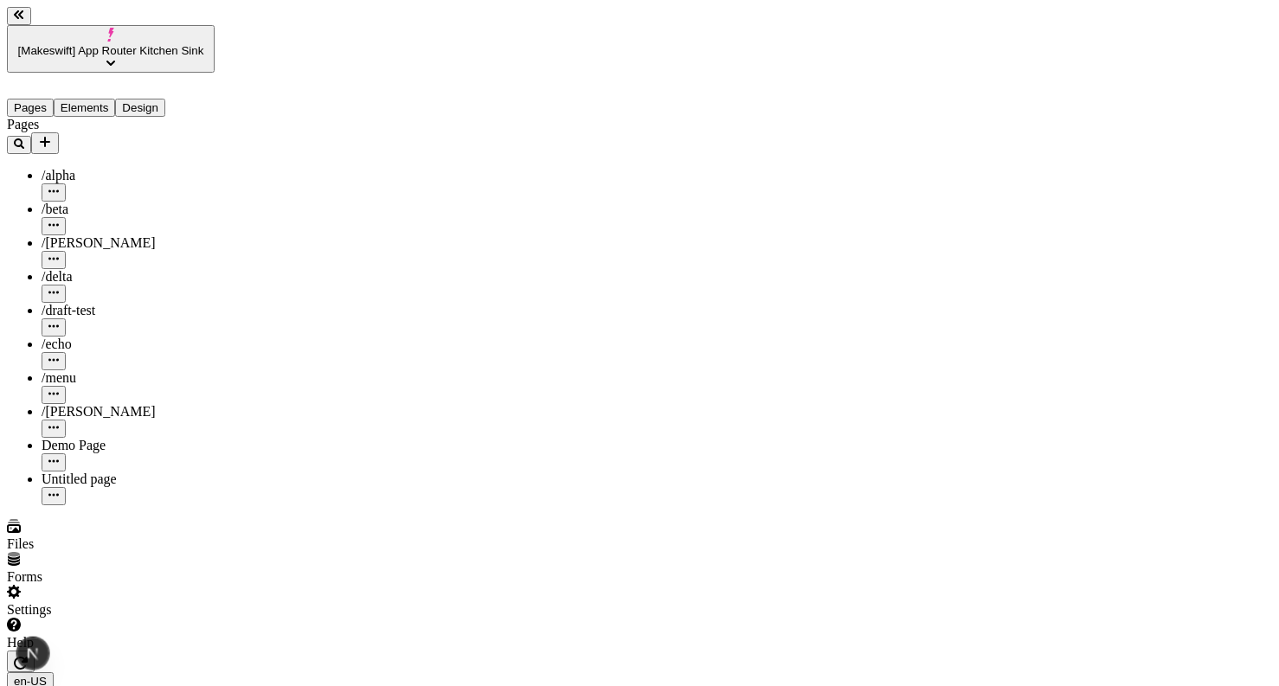
click at [28, 657] on icon "button" at bounding box center [21, 663] width 14 height 13
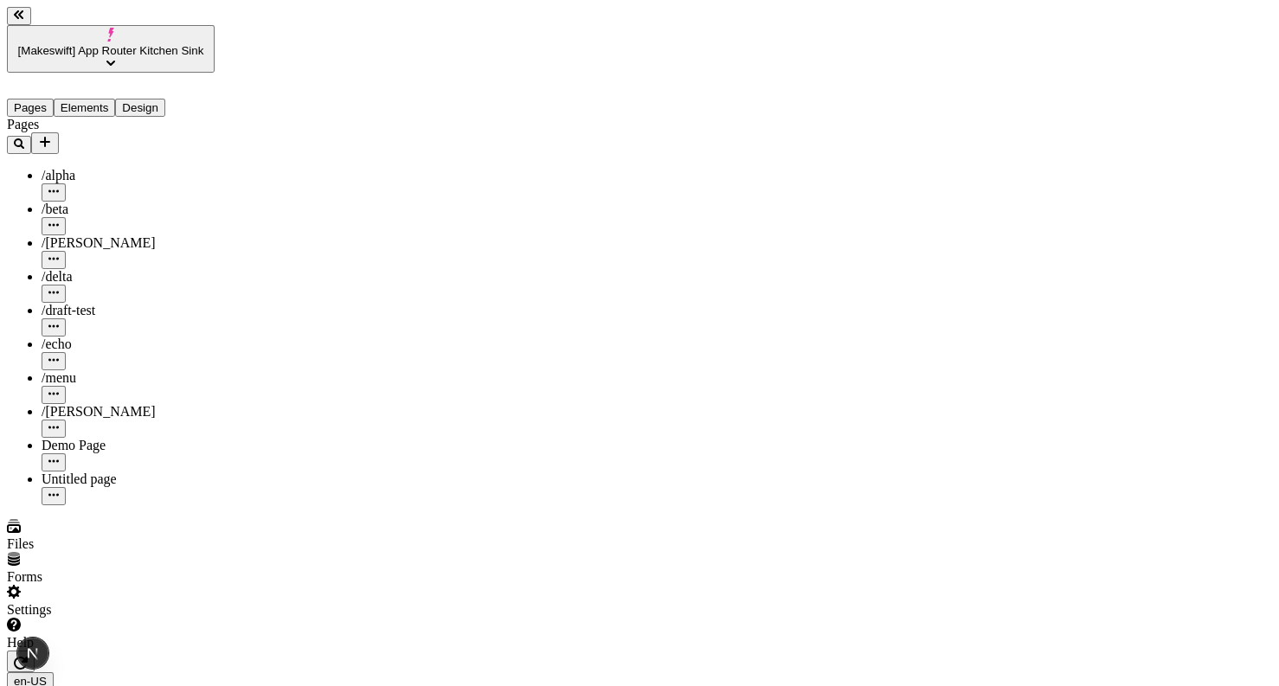
click at [28, 656] on icon "button" at bounding box center [21, 663] width 14 height 14
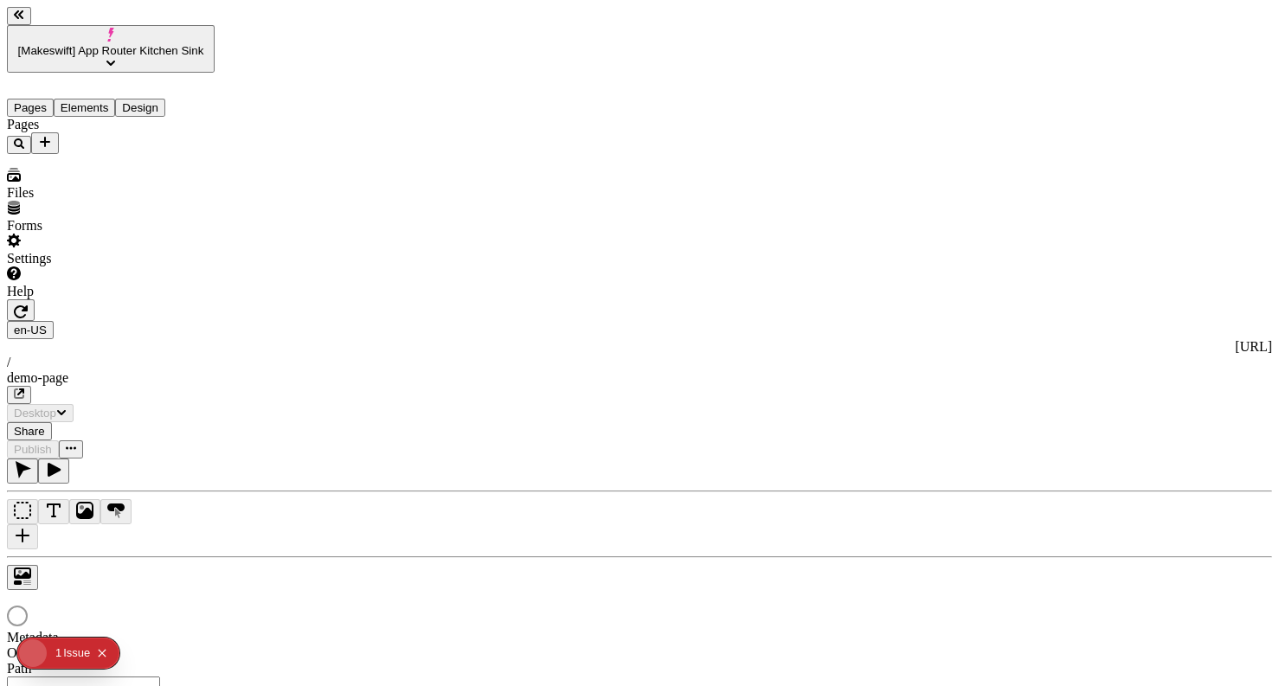
type input "/demo-page"
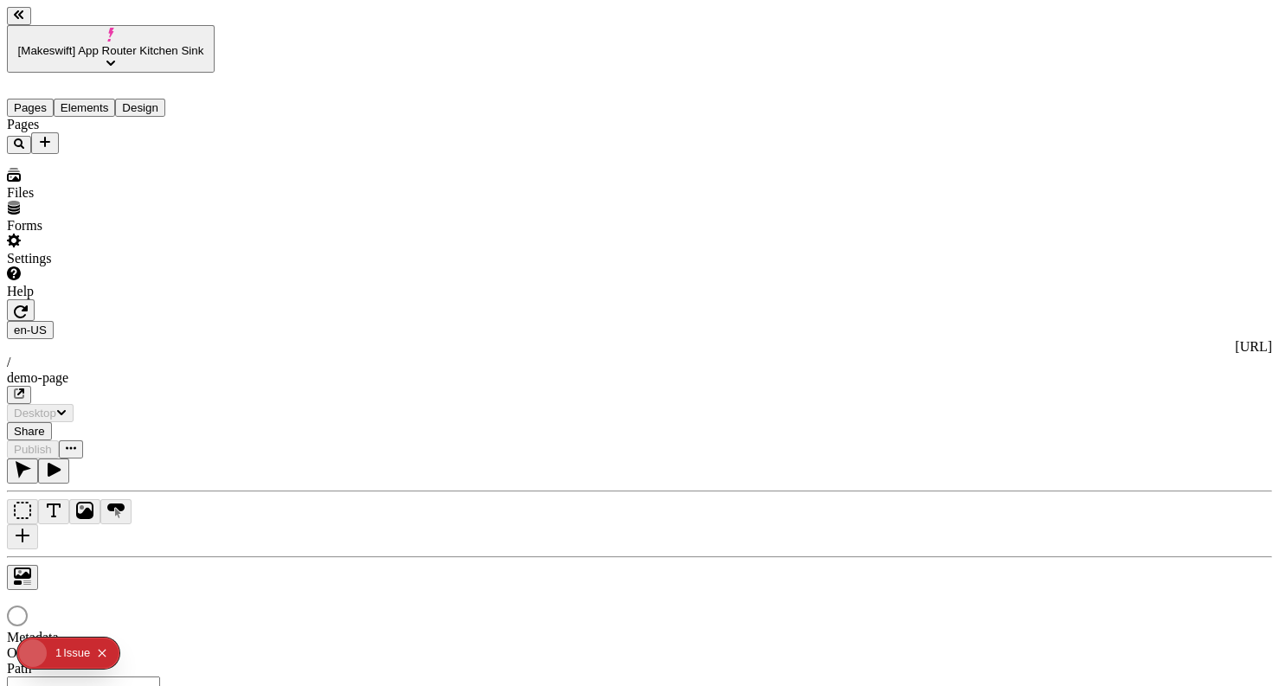
type input "/demo-page"
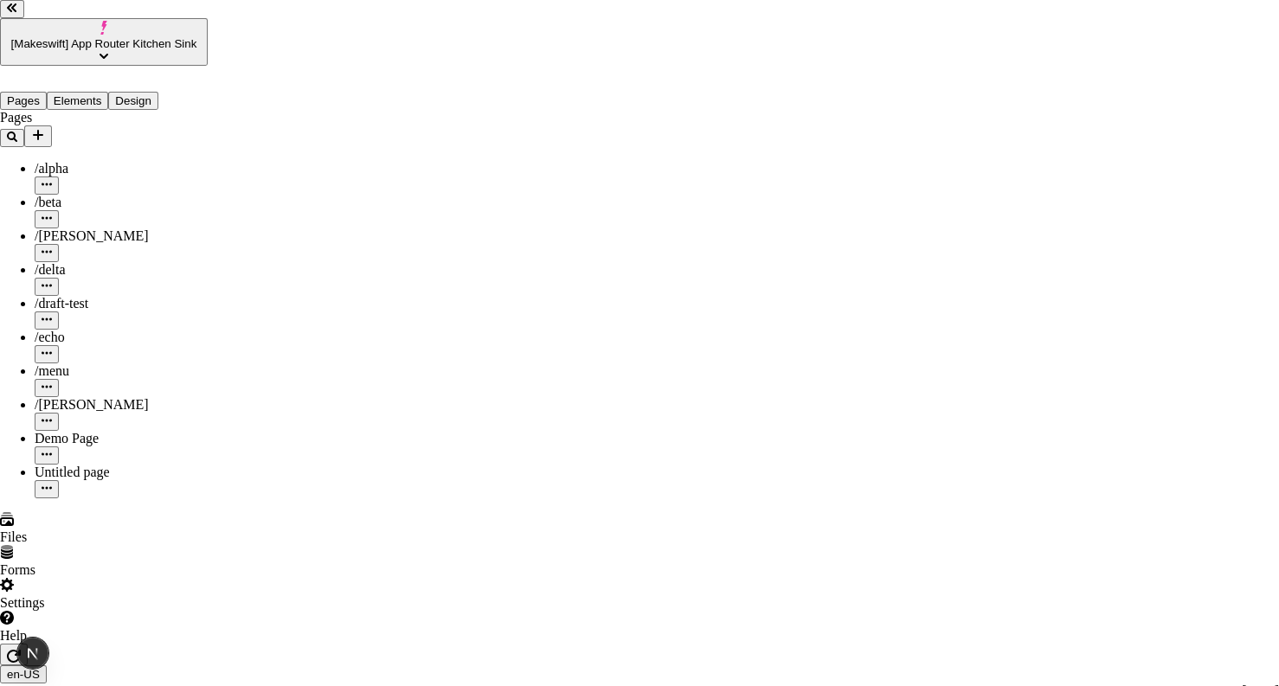
click at [858, 273] on div "Preview" at bounding box center [826, 257] width 153 height 33
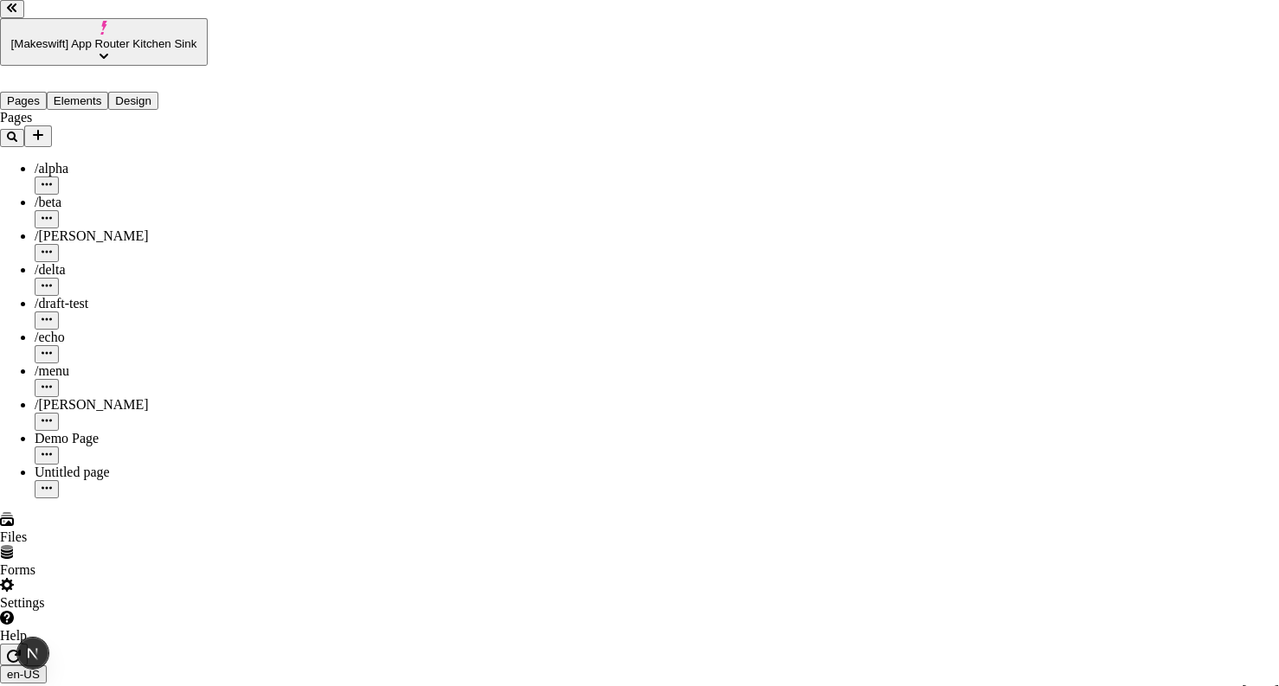
click at [837, 239] on div "Preview" at bounding box center [826, 222] width 153 height 33
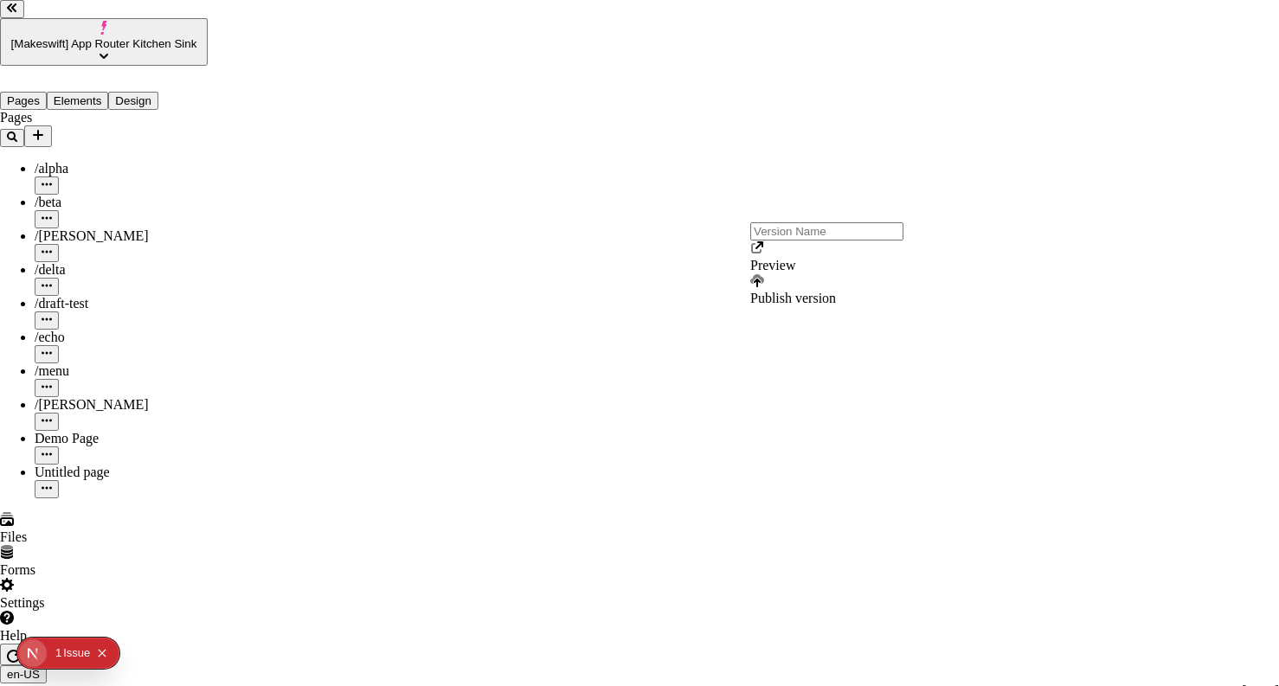
click at [829, 267] on div "Preview" at bounding box center [826, 257] width 153 height 33
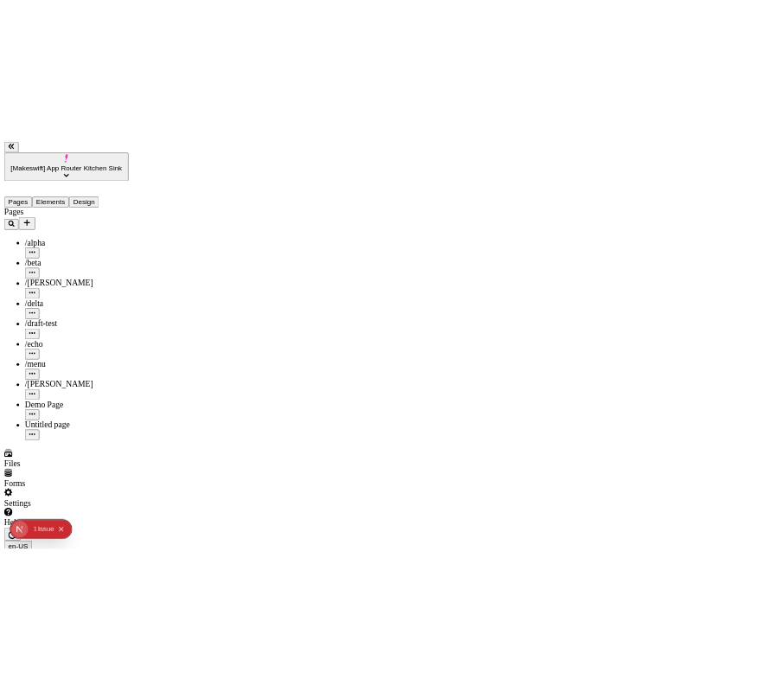
scroll to position [0, 115]
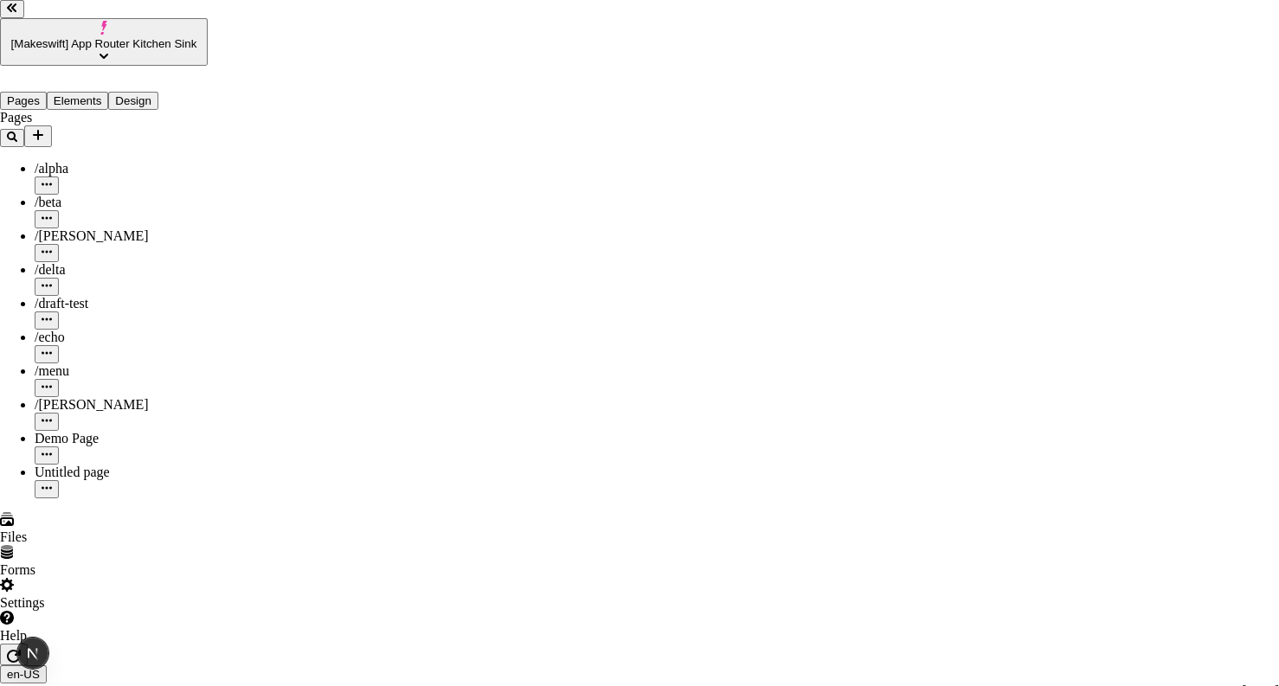
type input "http://localhost:7050/share/cPx2KQZwZSXRxtjiZJ5AN7"
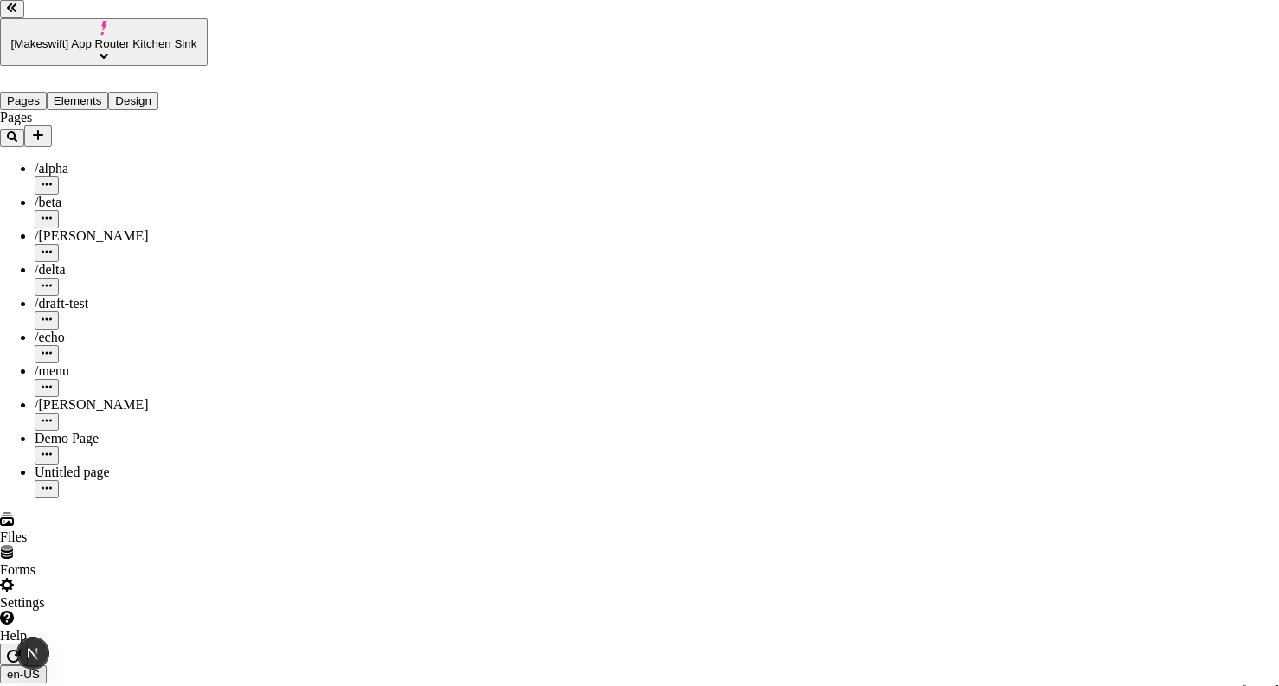
type input "http://localhost:7050/share/cCvjGNFs9dEGvyE8nmvdXj"
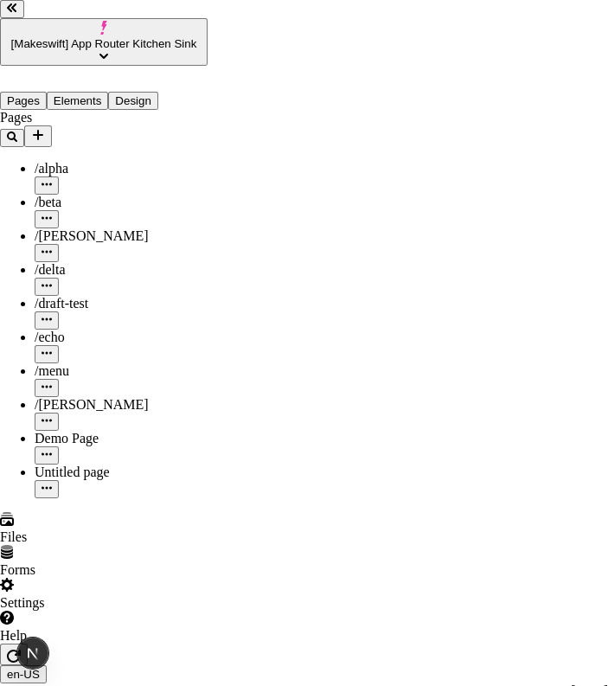
type input "http://localhost:7050/share/3tEek8EKaZoUX4ZWCaejyR"
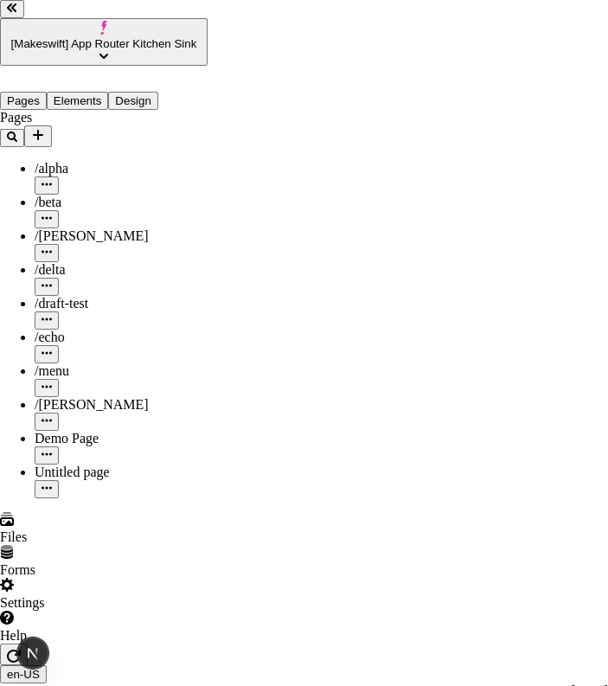
type input "http://localhost:7050/share/kG2qeDTj8QeiP4uJk6u8vq"
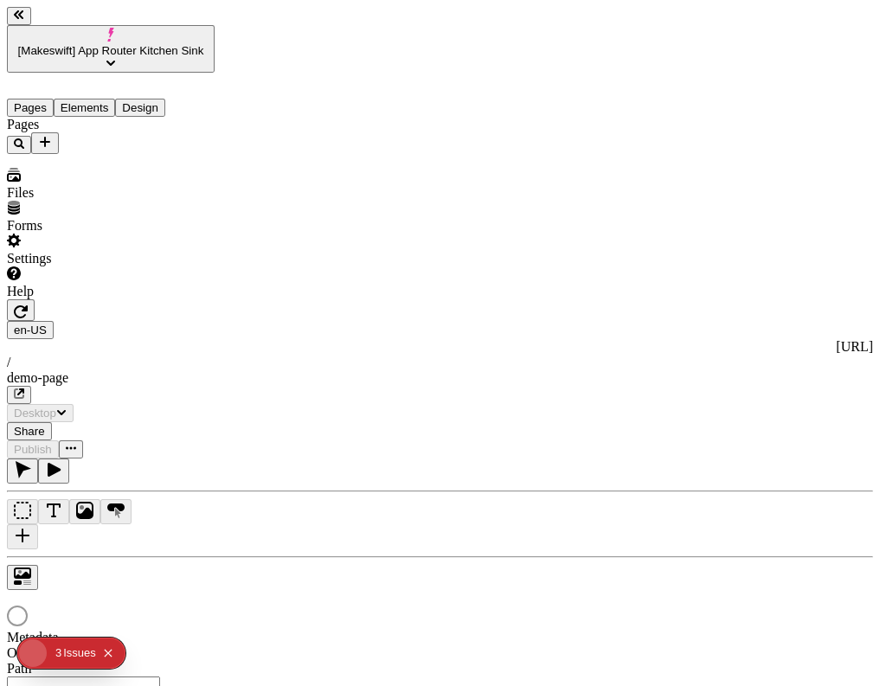
type input "/demo-page"
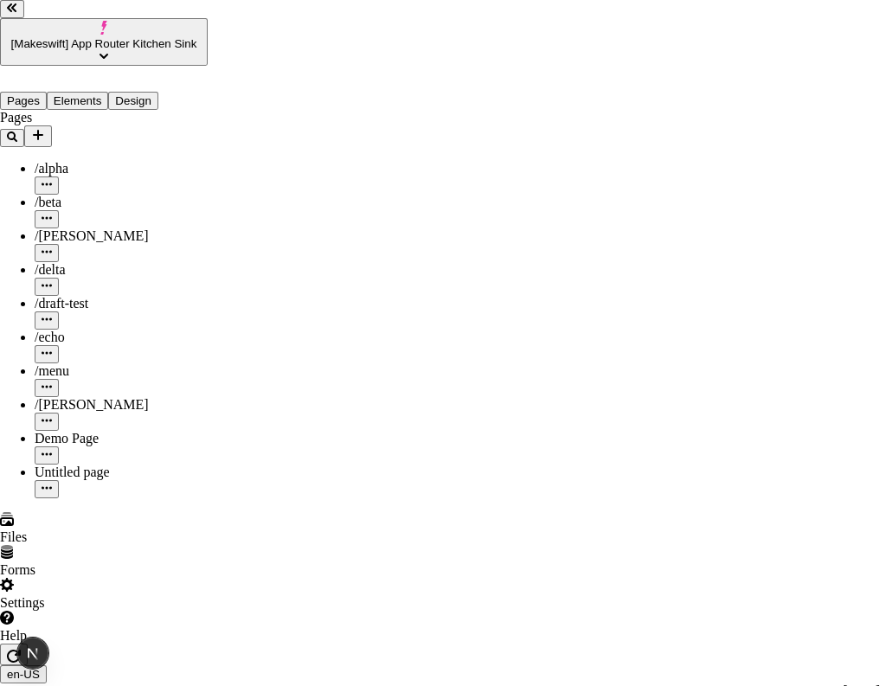
type input "http://localhost:7050/share/cz2rCator9wdFgwjdeEQhH"
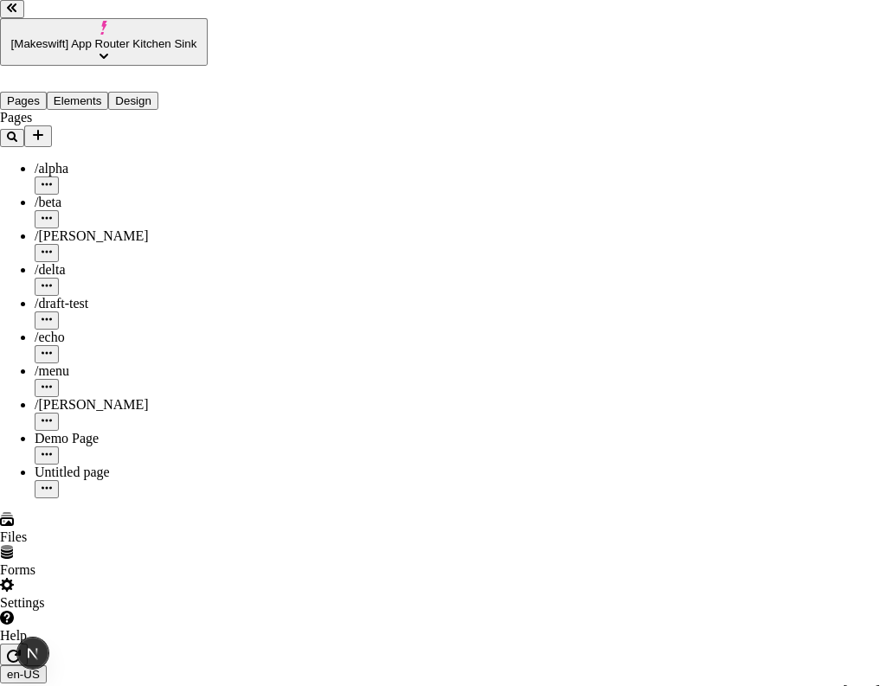
type input "http://localhost:7050/share/nL2GX4A2UeWUfFhpsB534Z"
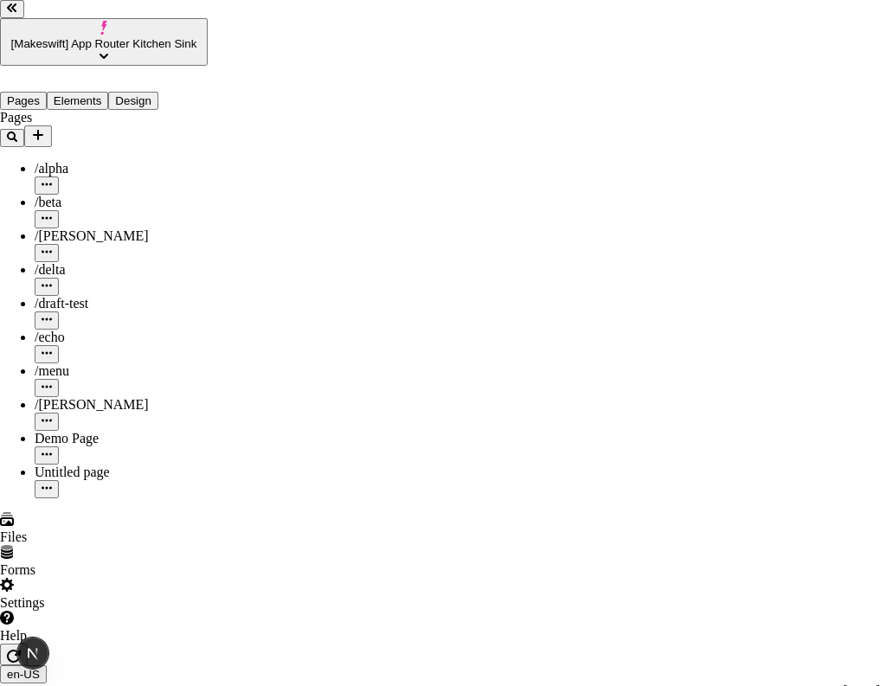
type input "http://localhost:7050/share/oY4RzcRrVhgVP4Mn38WPyL"
